Goal: Task Accomplishment & Management: Manage account settings

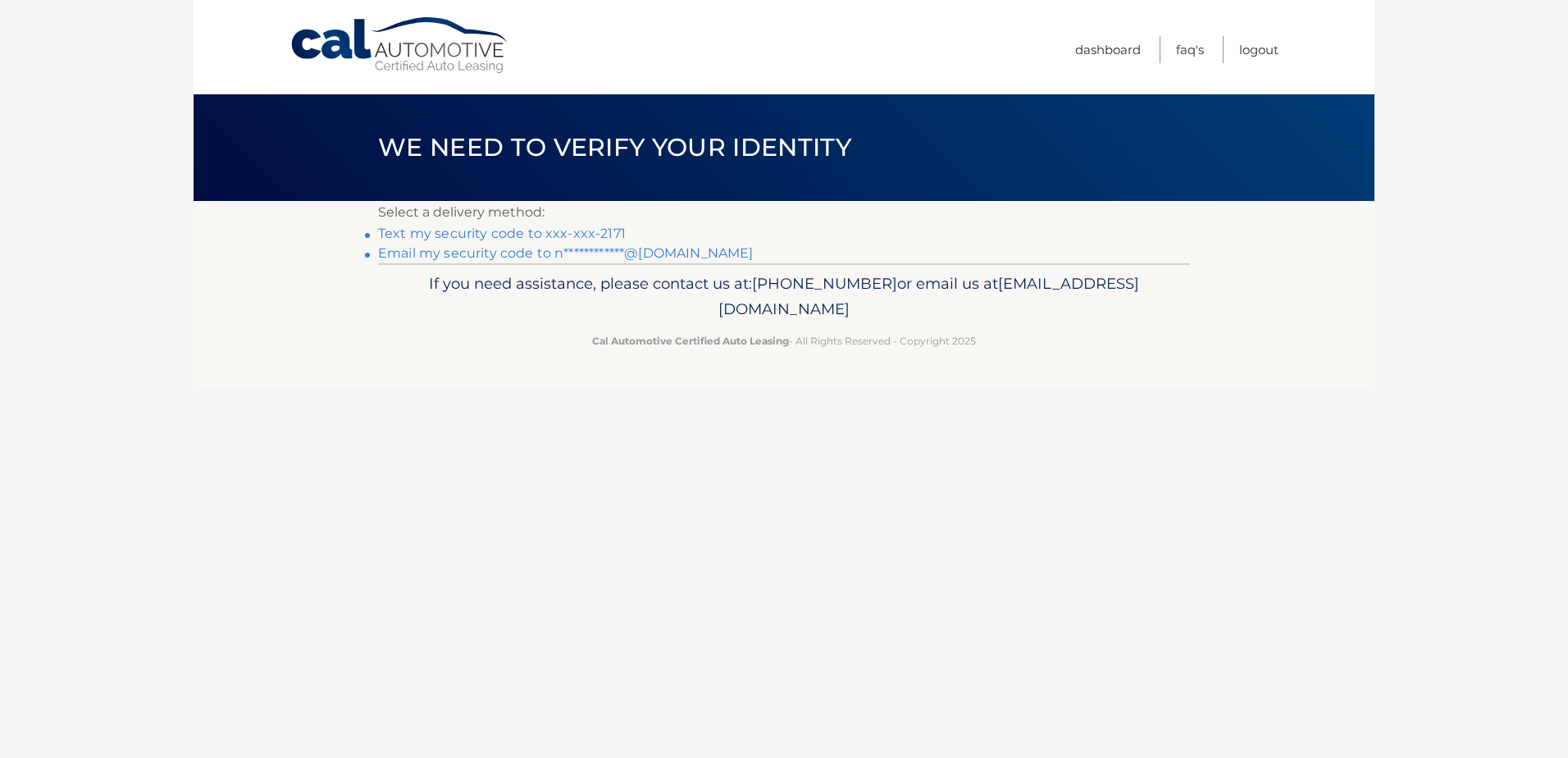
click at [500, 252] on link "**********" at bounding box center [564, 253] width 375 height 16
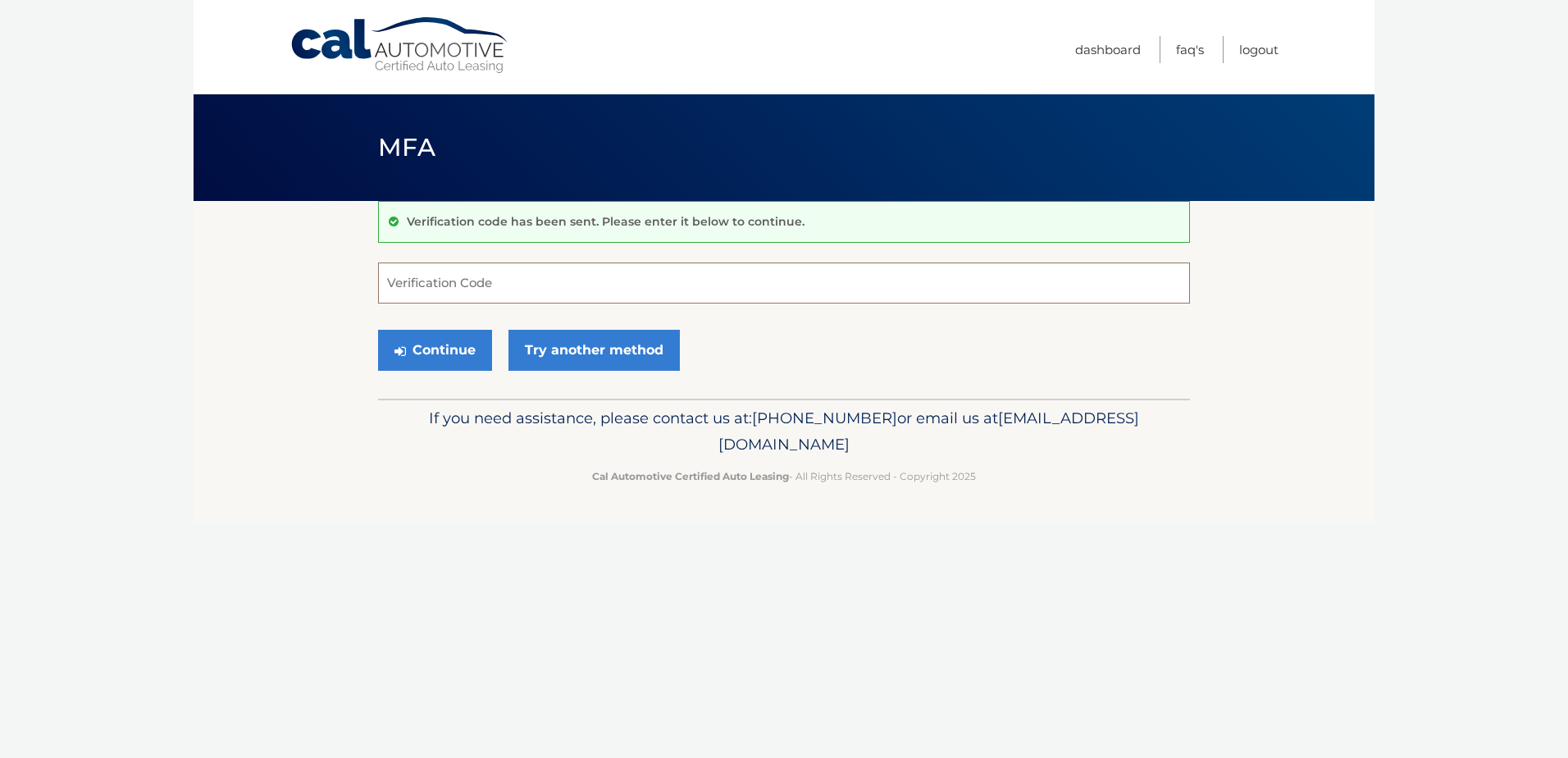
click at [448, 288] on input "Verification Code" at bounding box center [783, 282] width 812 height 41
type input "268723"
click at [429, 352] on button "Continue" at bounding box center [434, 350] width 114 height 41
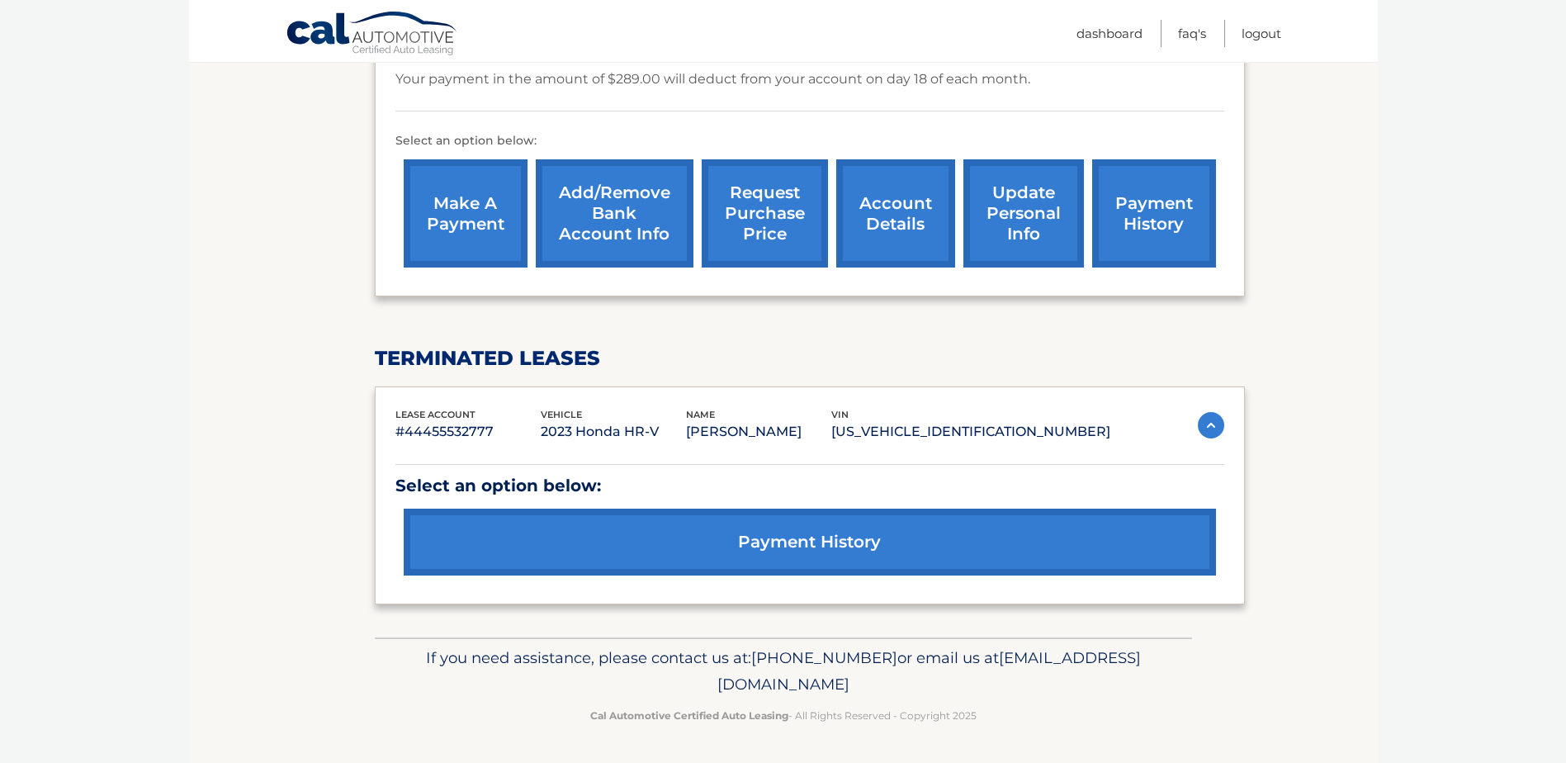
scroll to position [253, 0]
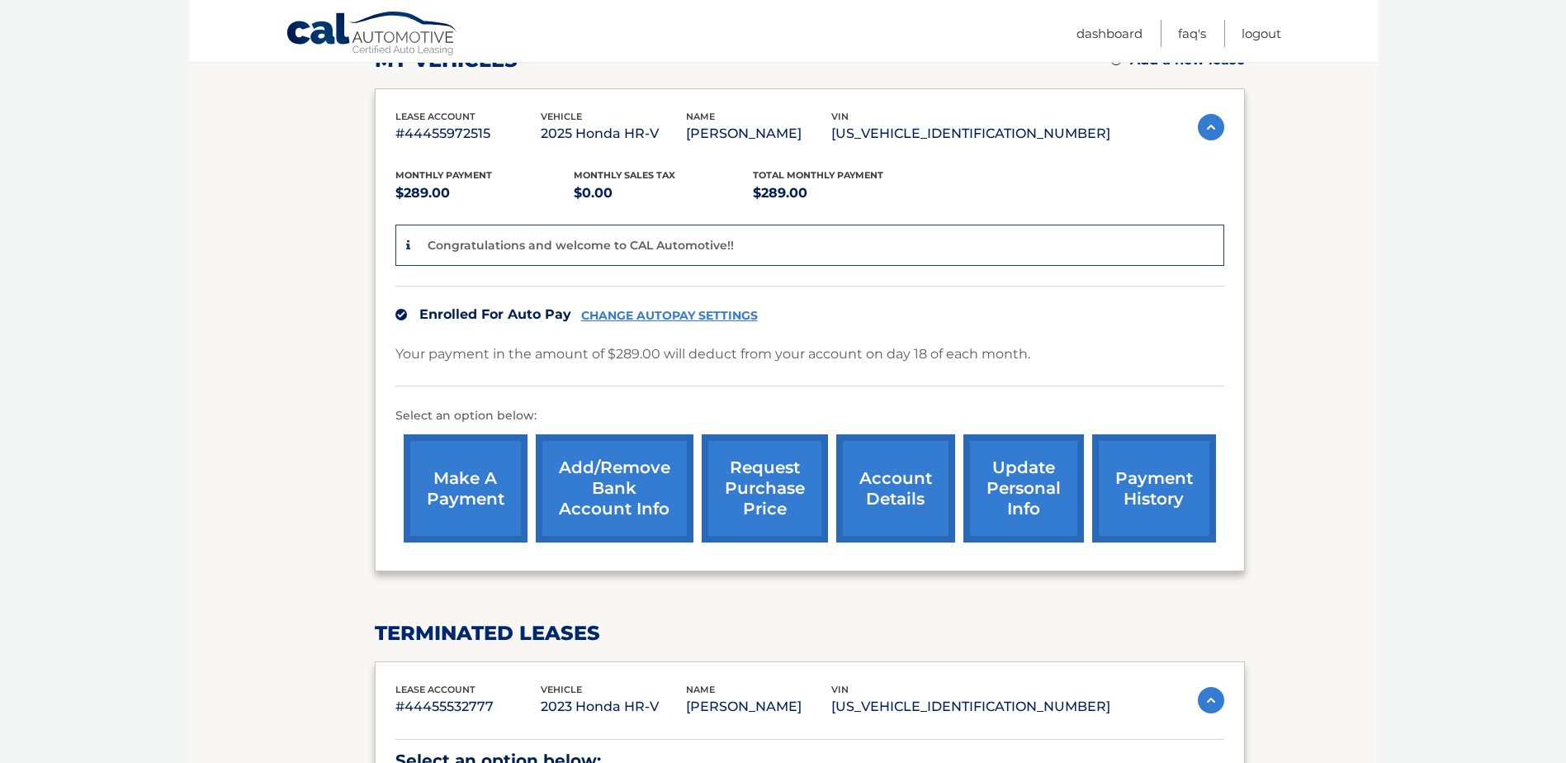
click at [623, 490] on link "Add/Remove bank account info" at bounding box center [615, 488] width 158 height 108
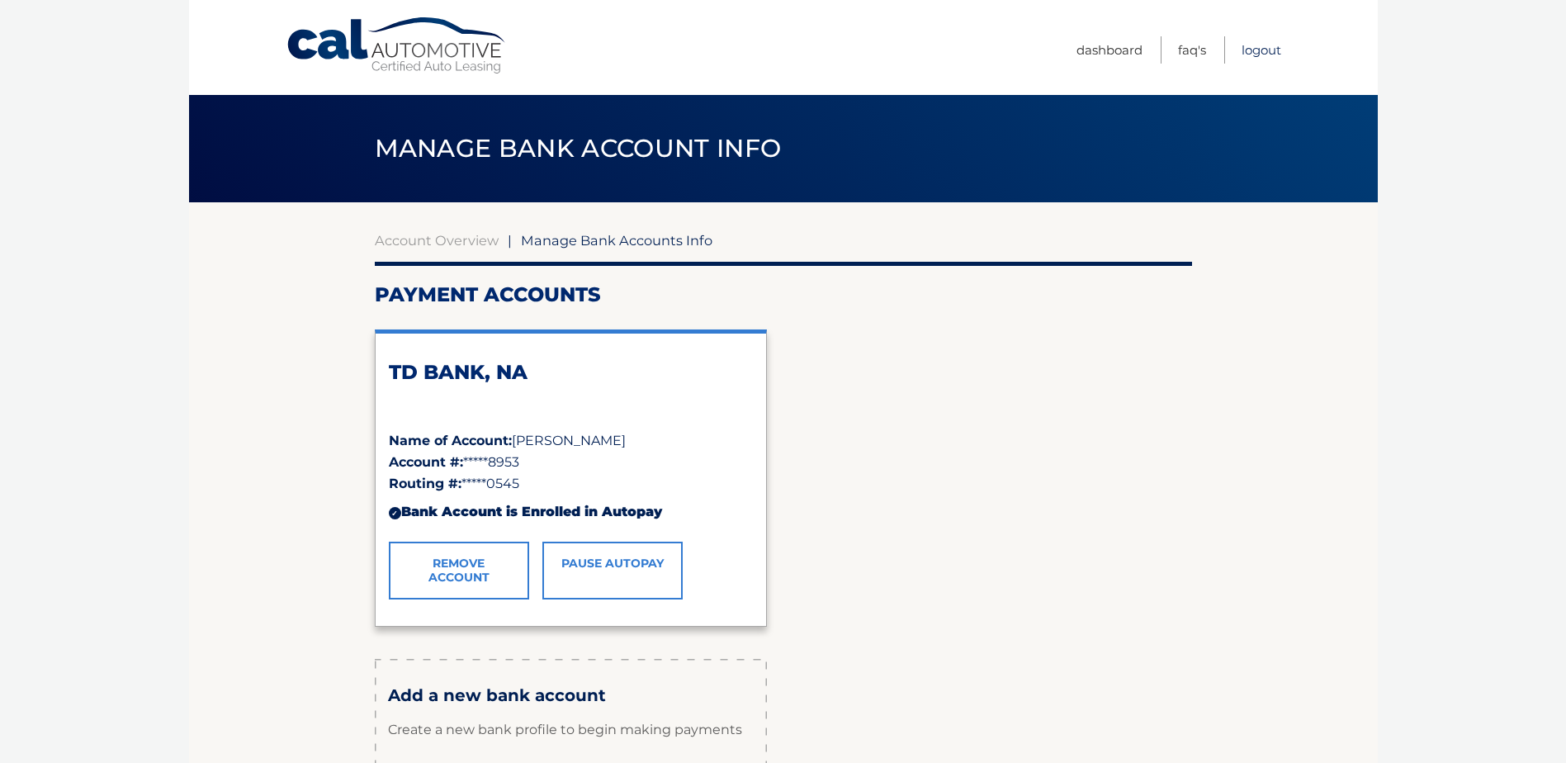
click at [1271, 51] on link "Logout" at bounding box center [1261, 49] width 40 height 27
